Goal: Task Accomplishment & Management: Manage account settings

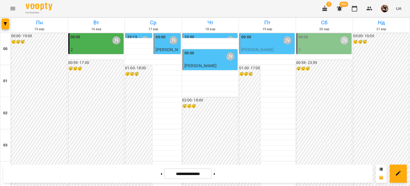
click at [4, 24] on icon "button" at bounding box center [5, 23] width 3 height 3
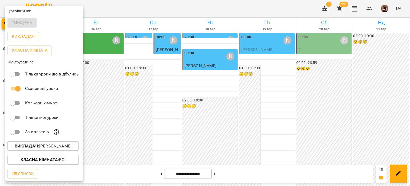
click at [131, 87] on div at bounding box center [205, 93] width 410 height 186
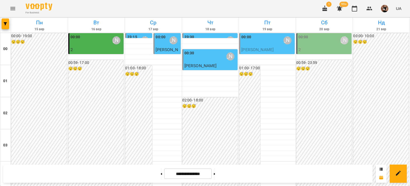
click at [15, 7] on icon "Menu" at bounding box center [13, 8] width 6 height 6
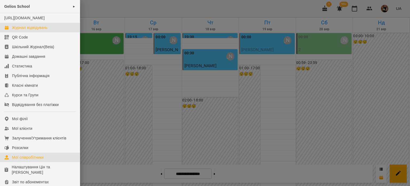
click at [30, 160] on link "Мої співробітники" at bounding box center [40, 157] width 80 height 10
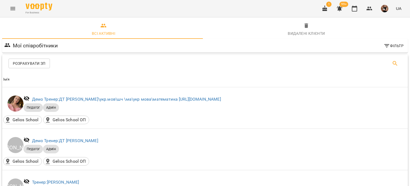
click at [394, 63] on icon "Search" at bounding box center [395, 63] width 6 height 6
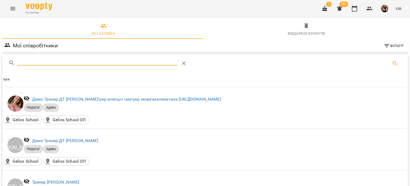
click at [36, 62] on input "Search" at bounding box center [97, 61] width 161 height 9
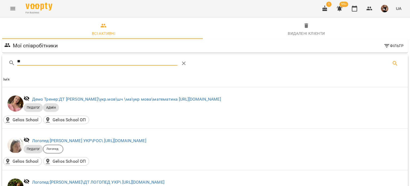
type input "**"
click at [356, 11] on icon "button" at bounding box center [354, 9] width 5 height 6
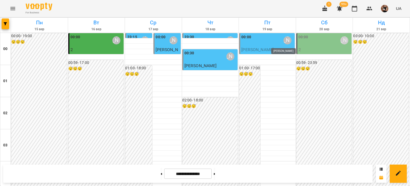
click at [284, 42] on div "[PERSON_NAME]" at bounding box center [288, 40] width 8 height 8
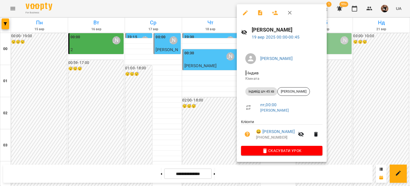
drag, startPoint x: 291, startPoint y: 15, endPoint x: 245, endPoint y: 55, distance: 60.6
click at [291, 15] on icon "button" at bounding box center [290, 13] width 6 height 6
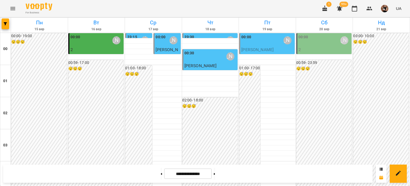
click at [264, 51] on span "Струк Роман" at bounding box center [258, 49] width 32 height 5
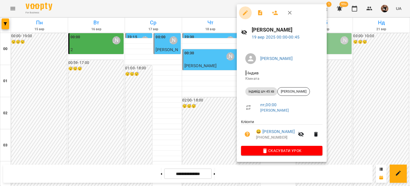
click at [249, 16] on button "button" at bounding box center [245, 12] width 13 height 13
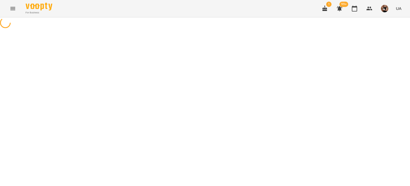
select select "**********"
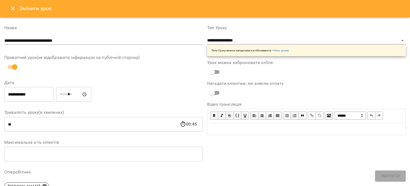
click at [11, 6] on icon "Close" at bounding box center [13, 8] width 6 height 6
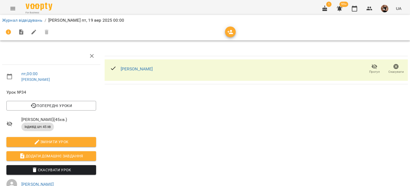
click at [374, 66] on span "Прогул" at bounding box center [374, 68] width 15 height 11
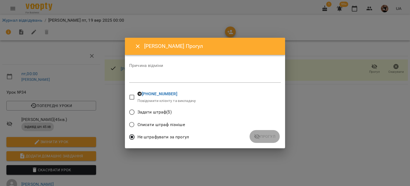
click at [198, 80] on textarea at bounding box center [205, 78] width 152 height 5
click at [263, 136] on span "Прогул" at bounding box center [265, 136] width 22 height 6
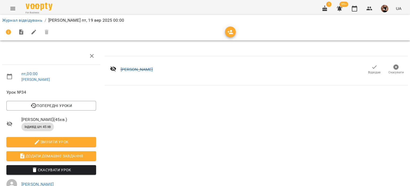
click at [372, 69] on icon "button" at bounding box center [375, 67] width 6 height 6
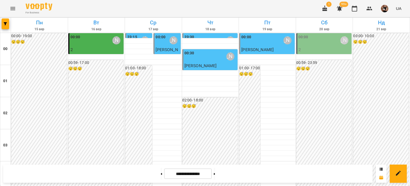
scroll to position [641, 0]
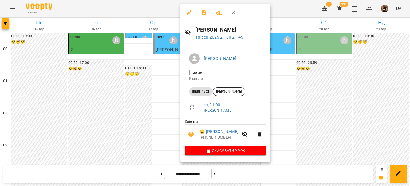
click at [188, 11] on icon "button" at bounding box center [189, 13] width 6 height 6
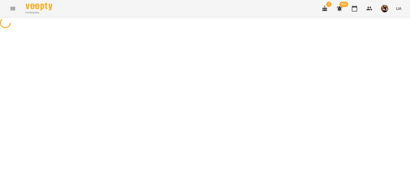
select select "**********"
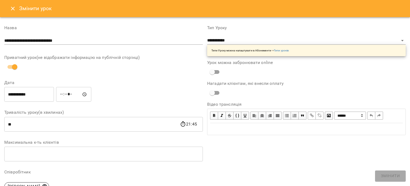
click at [15, 8] on icon "Close" at bounding box center [13, 8] width 6 height 6
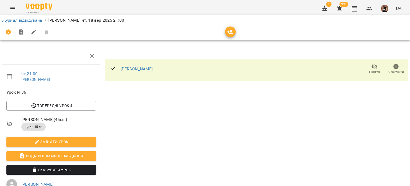
click at [372, 66] on icon "button" at bounding box center [375, 66] width 6 height 5
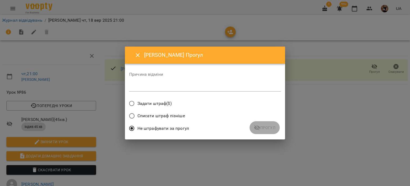
drag, startPoint x: 180, startPoint y: 81, endPoint x: 179, endPoint y: 89, distance: 8.7
click at [180, 82] on div "Причина відміни *" at bounding box center [205, 82] width 152 height 21
click at [181, 94] on div "Причина відміни *" at bounding box center [205, 83] width 152 height 30
click at [137, 87] on textarea at bounding box center [205, 86] width 152 height 5
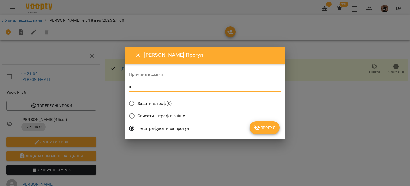
click at [277, 131] on button "Прогул" at bounding box center [265, 127] width 30 height 13
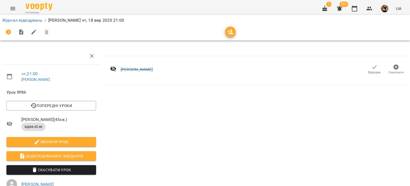
click at [373, 67] on icon "button" at bounding box center [375, 67] width 6 height 6
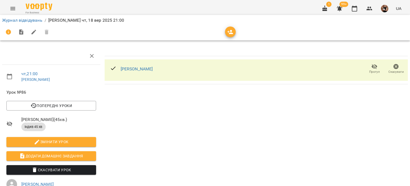
click at [372, 70] on span "Прогул" at bounding box center [375, 71] width 11 height 5
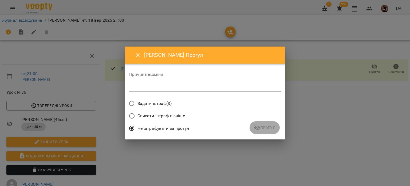
click at [144, 87] on textarea at bounding box center [205, 86] width 152 height 5
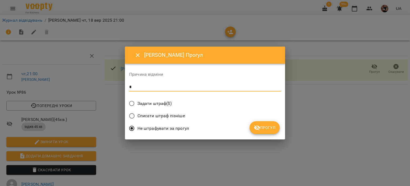
click at [263, 129] on span "Прогул" at bounding box center [265, 127] width 22 height 6
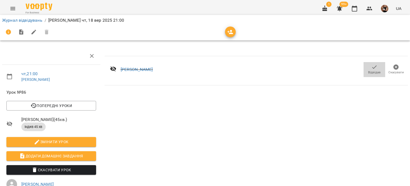
click at [376, 71] on span "Відвідав" at bounding box center [374, 72] width 13 height 5
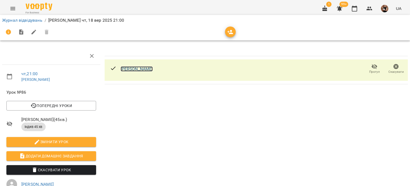
click at [142, 70] on link "[PERSON_NAME]" at bounding box center [137, 68] width 32 height 5
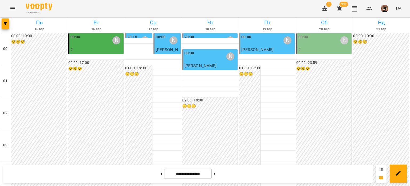
scroll to position [641, 0]
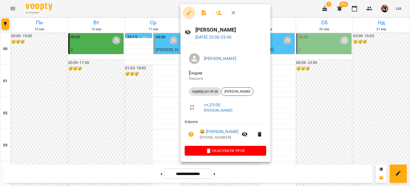
click at [188, 11] on icon "button" at bounding box center [189, 13] width 6 height 6
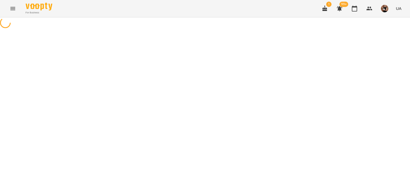
select select "**********"
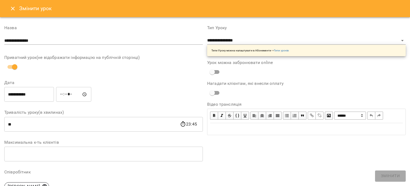
click at [14, 9] on icon "Close" at bounding box center [13, 8] width 6 height 6
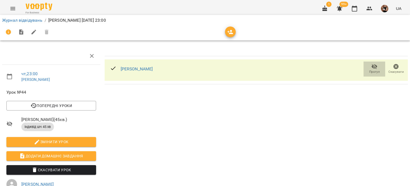
click at [372, 66] on icon "button" at bounding box center [375, 66] width 6 height 6
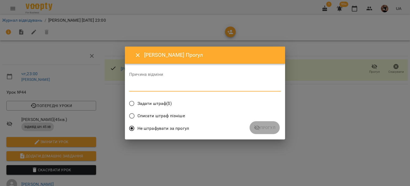
click at [192, 86] on textarea at bounding box center [205, 86] width 152 height 5
click at [269, 128] on span "Прогул" at bounding box center [265, 127] width 22 height 6
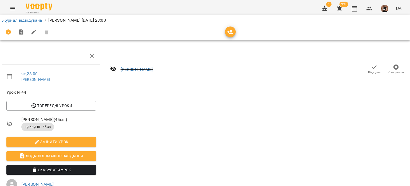
click at [376, 67] on span "Відвідав" at bounding box center [374, 69] width 15 height 11
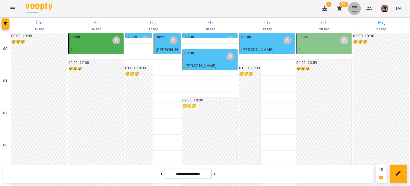
click at [353, 7] on icon "button" at bounding box center [354, 9] width 5 height 6
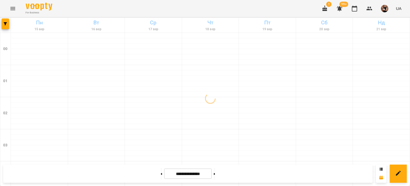
click at [9, 25] on div at bounding box center [5, 25] width 11 height 15
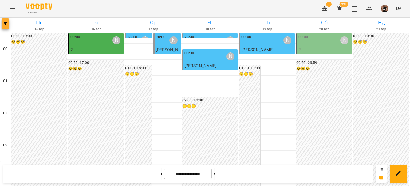
click at [4, 24] on icon "button" at bounding box center [5, 23] width 3 height 3
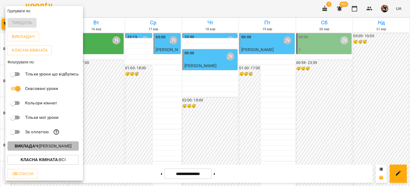
click at [59, 145] on p "Викладач : Олійник Валентин" at bounding box center [43, 146] width 57 height 6
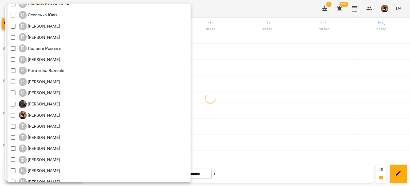
scroll to position [646, 0]
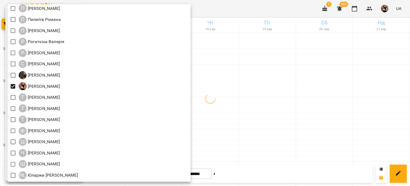
click at [260, 96] on div at bounding box center [205, 93] width 410 height 186
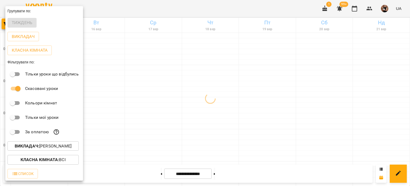
click at [265, 82] on div at bounding box center [205, 93] width 410 height 186
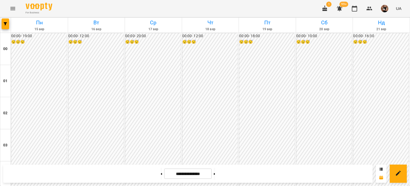
scroll to position [508, 0]
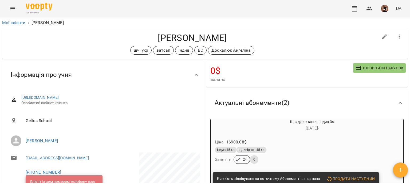
scroll to position [53, 0]
